Goal: Information Seeking & Learning: Check status

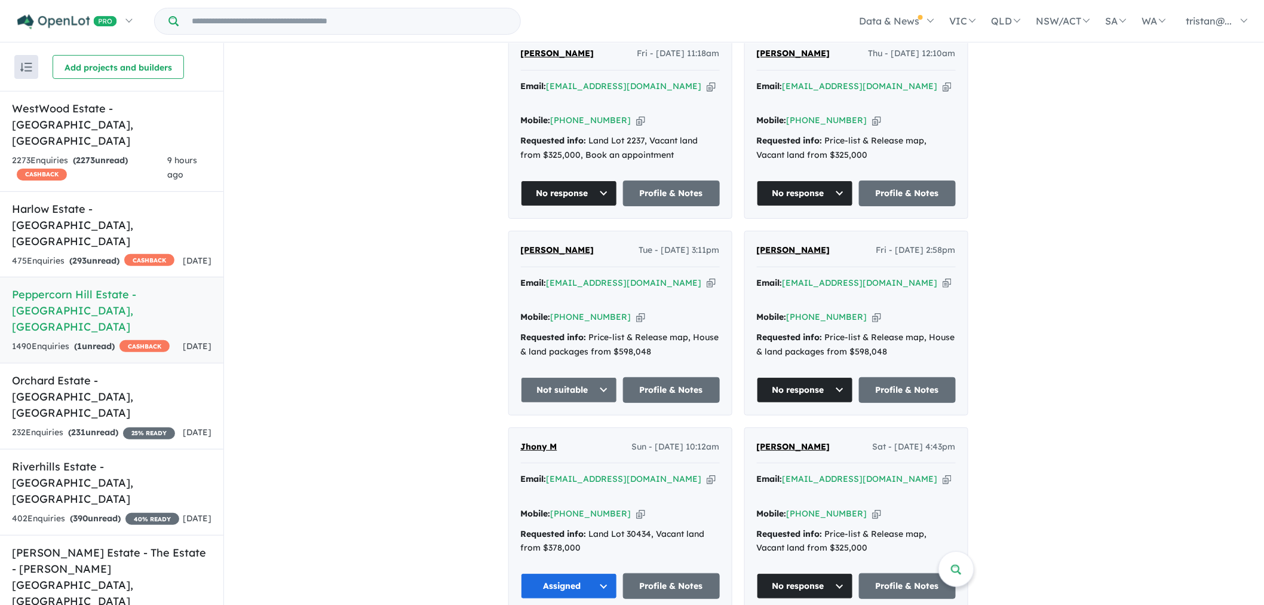
scroll to position [1210, 0]
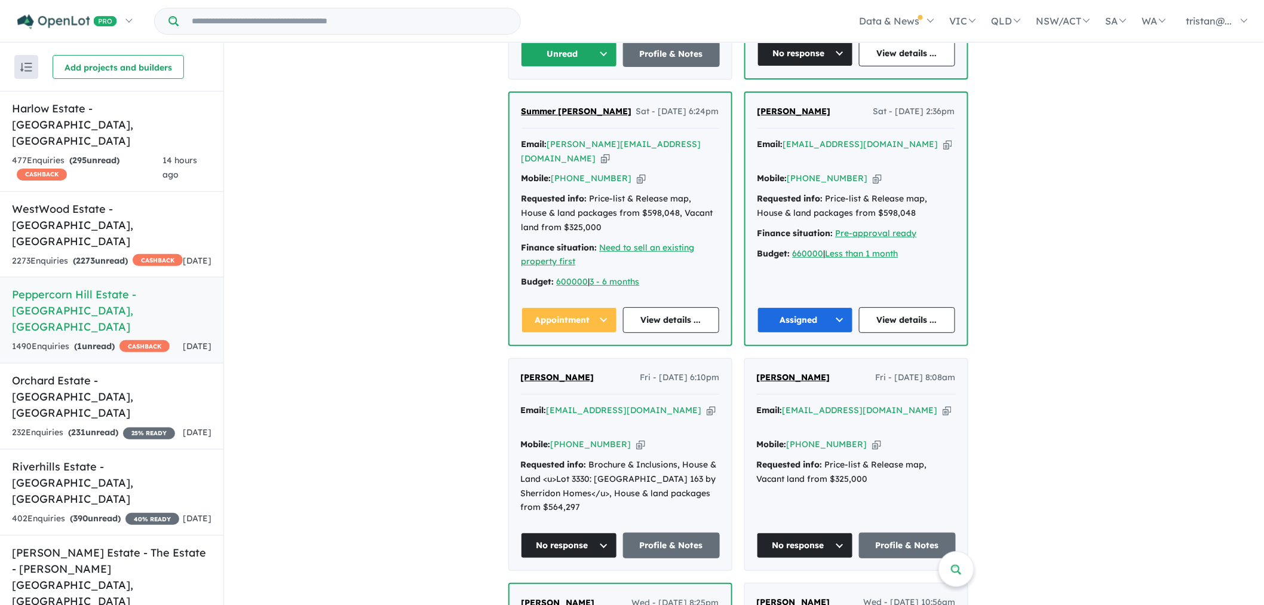
scroll to position [598, 0]
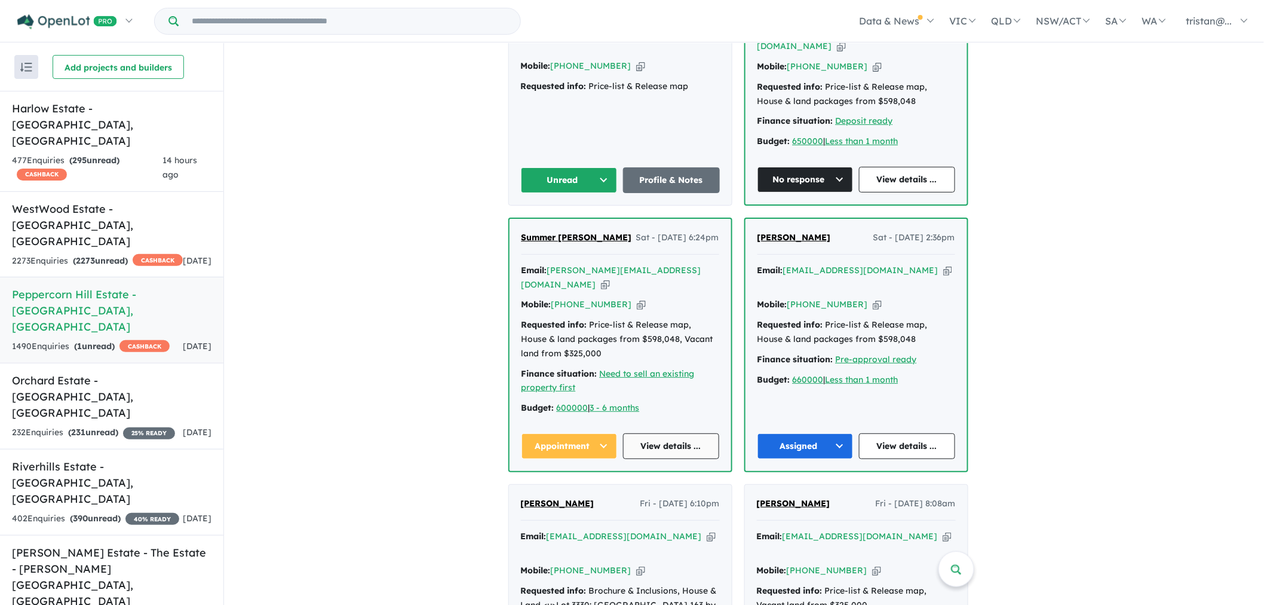
click at [659, 433] on link "View details ..." at bounding box center [671, 446] width 96 height 26
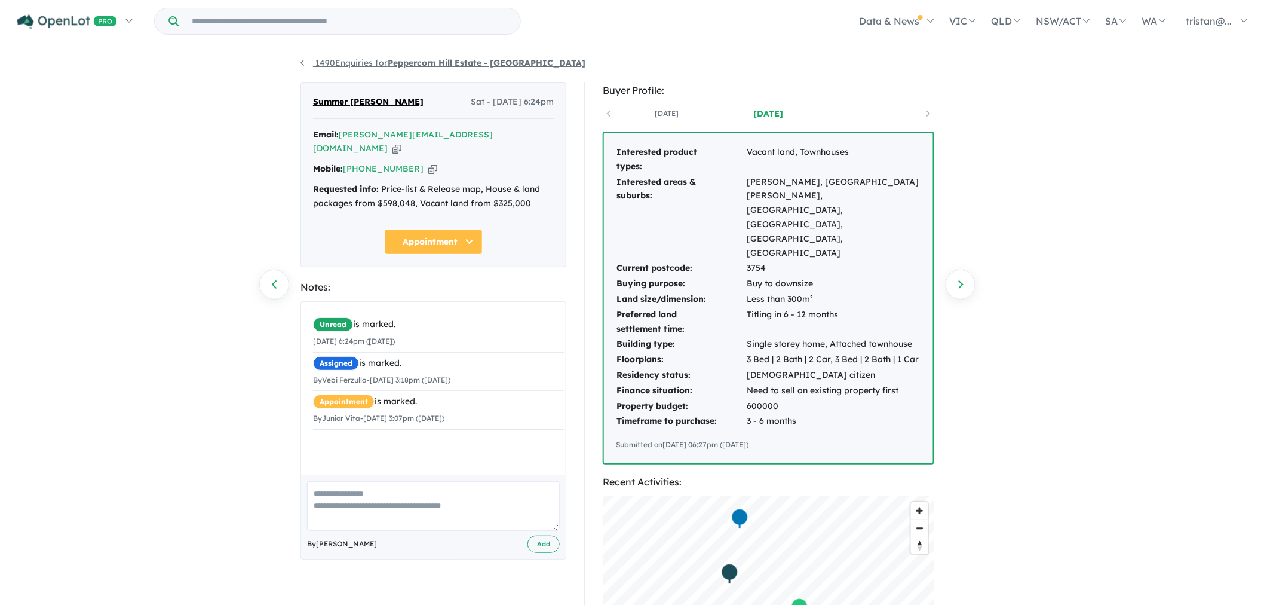
click at [347, 61] on link "1490 Enquiries for Peppercorn Hill Estate - [GEOGRAPHIC_DATA]" at bounding box center [443, 62] width 285 height 11
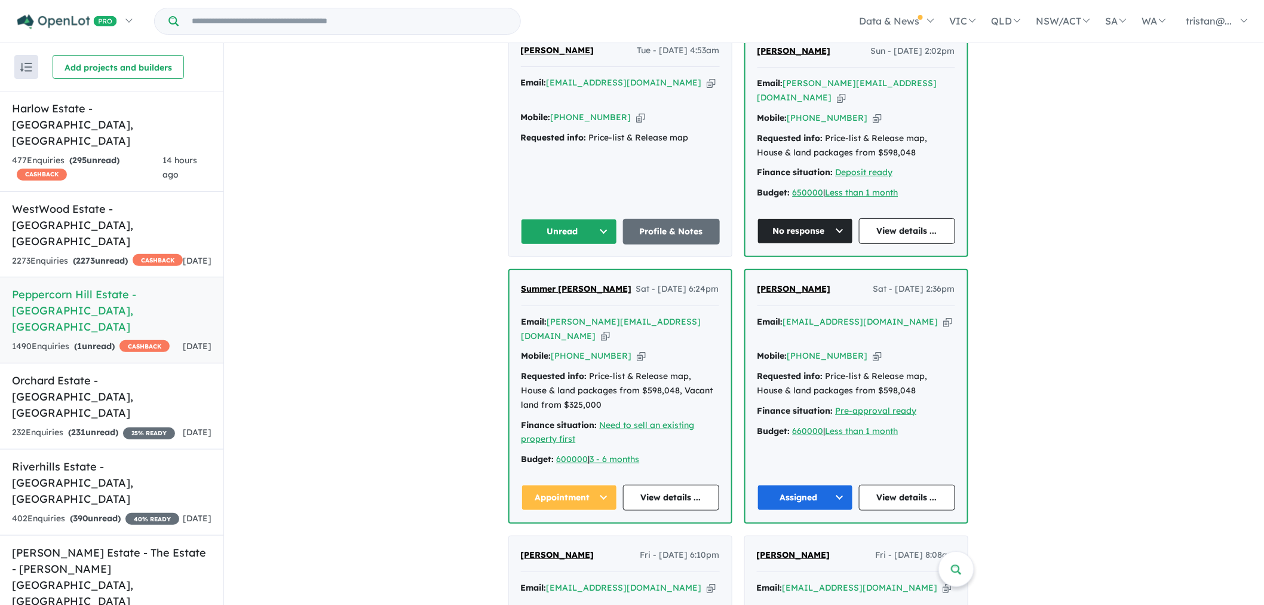
scroll to position [679, 0]
